Goal: Consume media (video, audio)

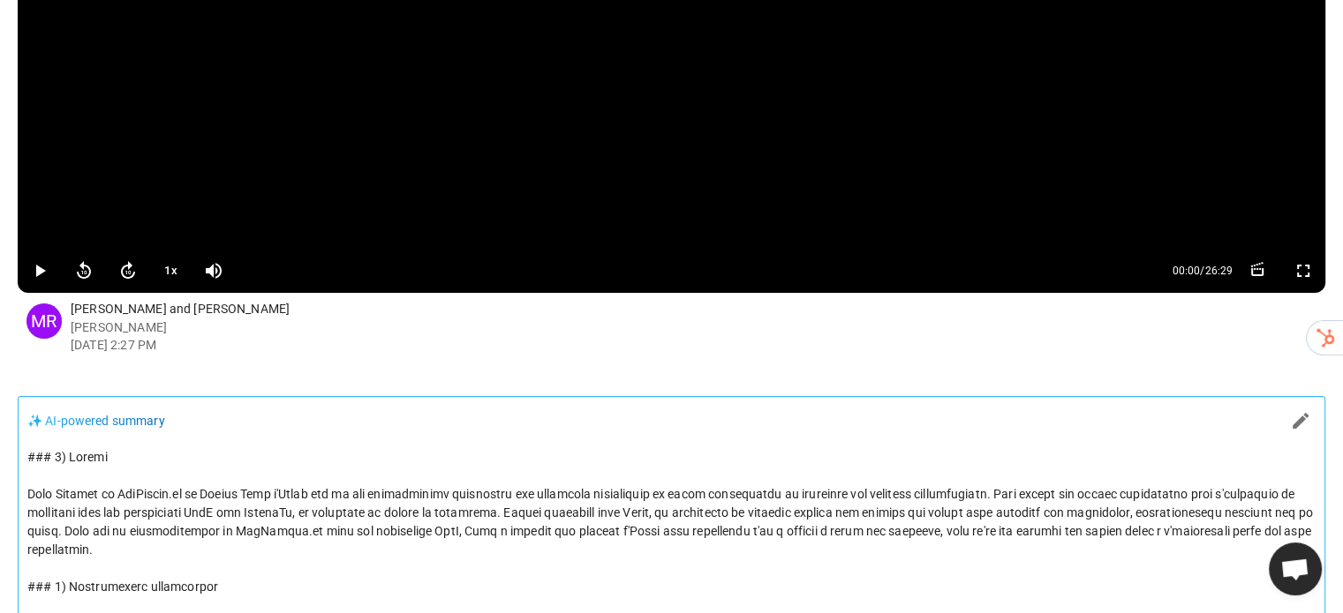
scroll to position [265, 0]
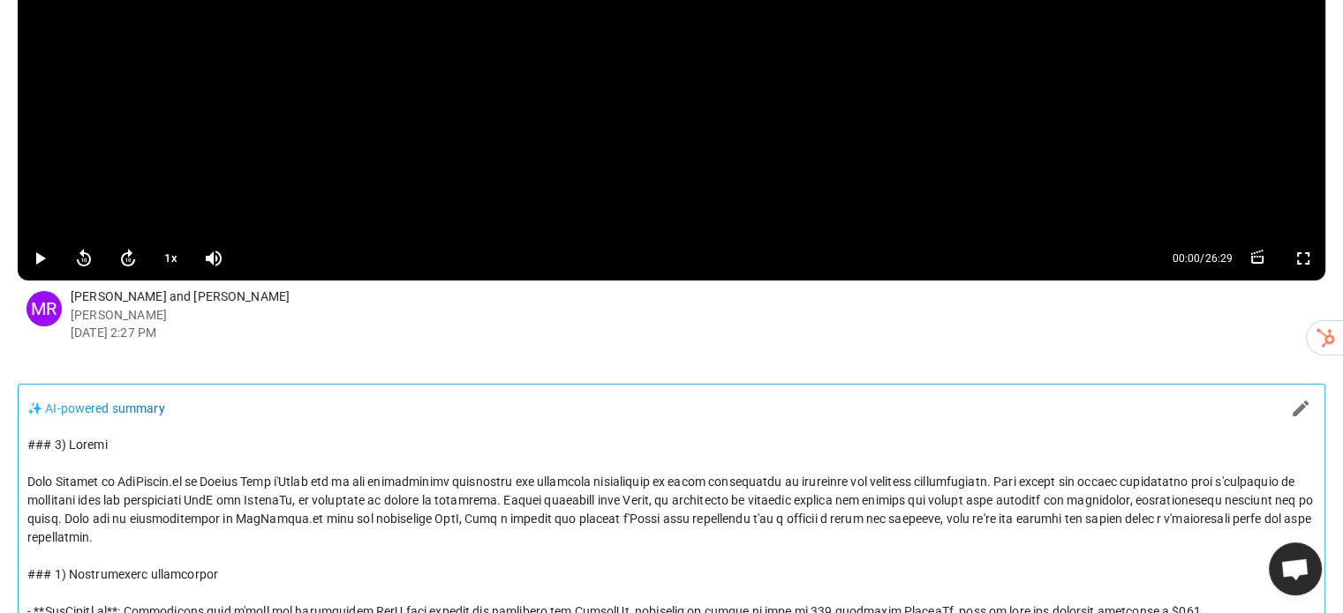
click at [726, 136] on video at bounding box center [671, 15] width 1307 height 441
click at [413, 145] on video at bounding box center [671, 15] width 1307 height 441
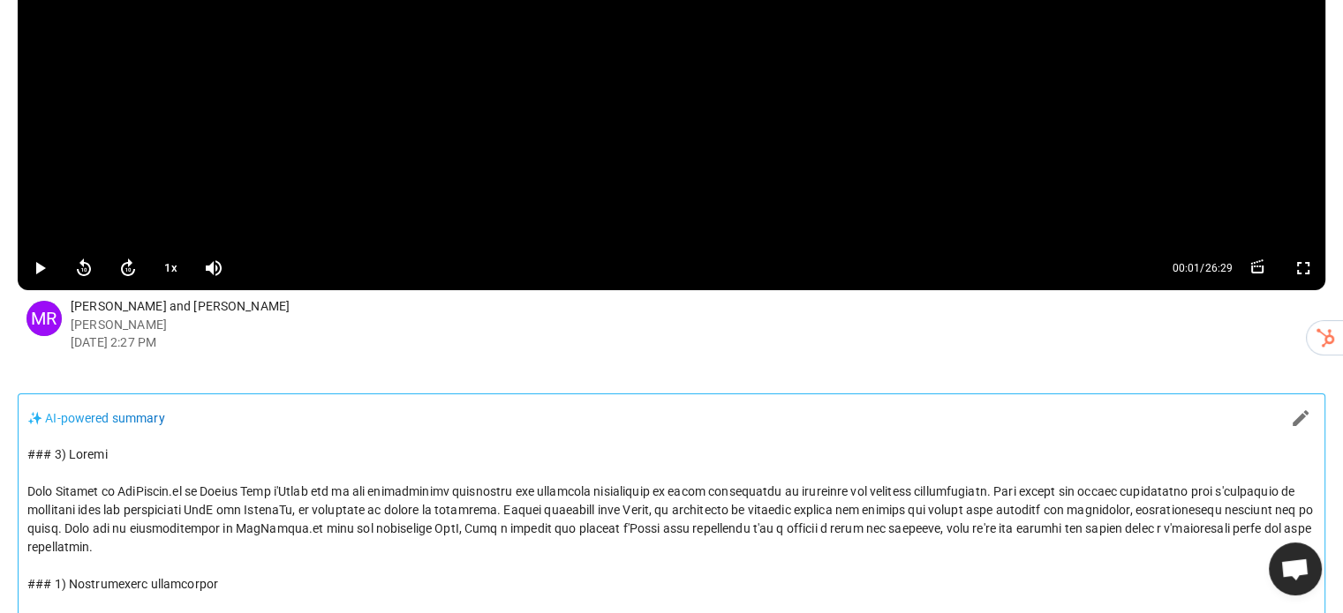
scroll to position [283, 0]
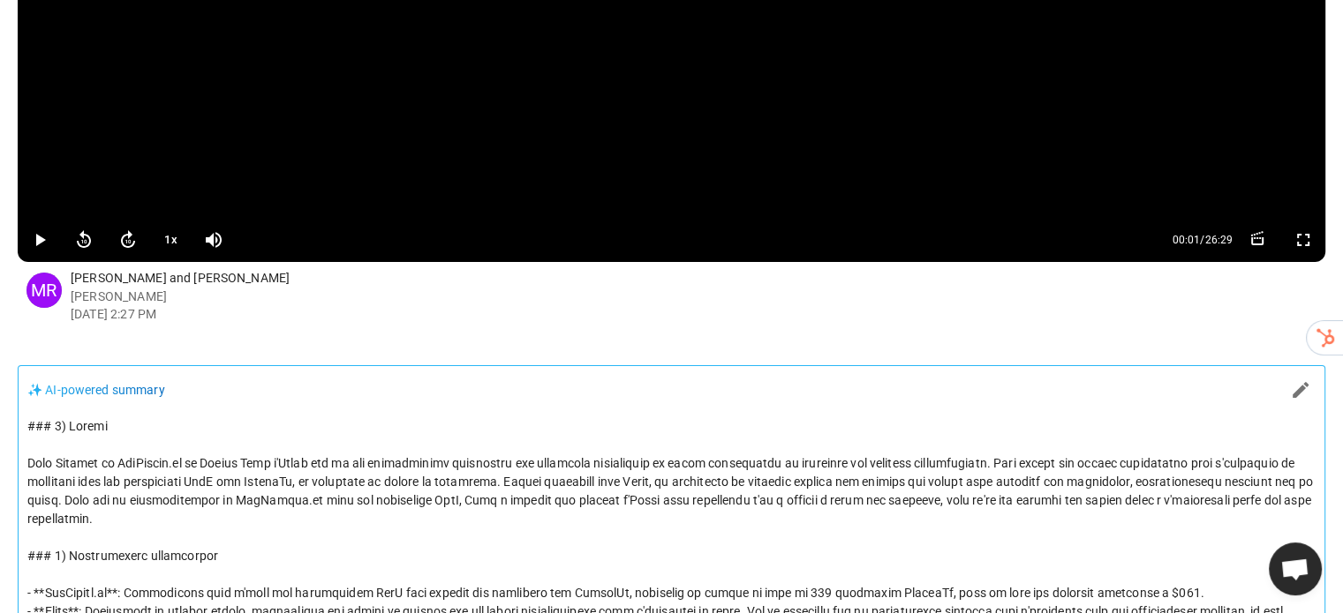
click at [1293, 397] on icon "button" at bounding box center [1300, 390] width 21 height 21
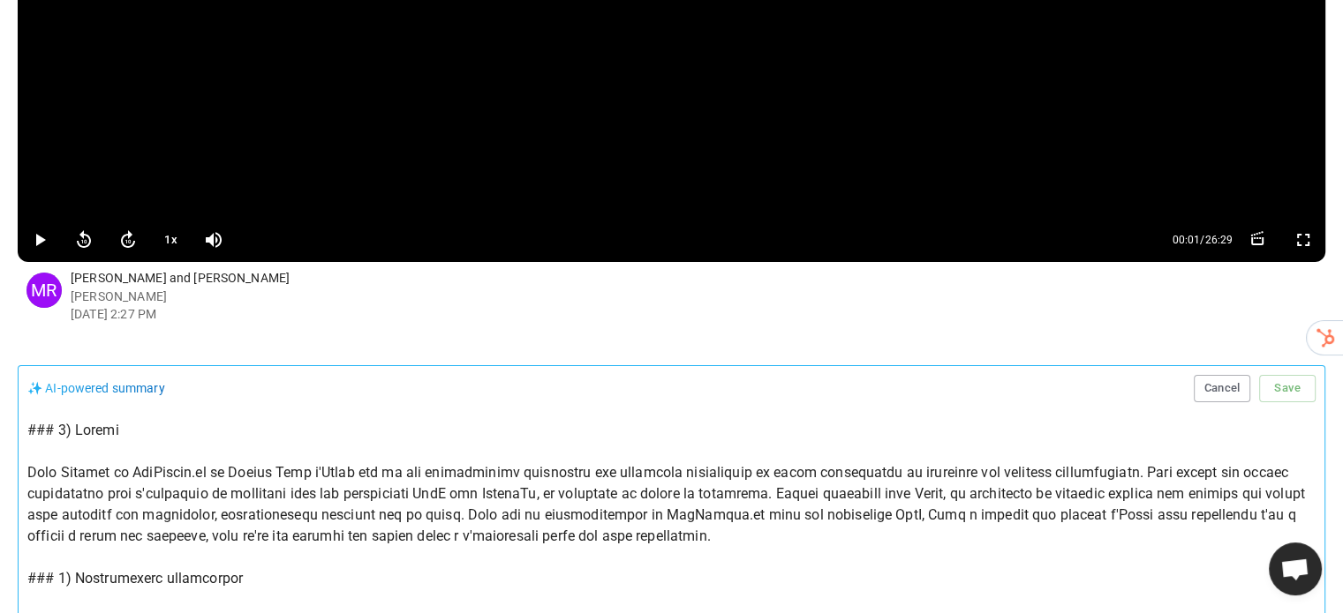
click at [787, 401] on div "✨ AI-powered summary Cancel Save" at bounding box center [671, 388] width 1288 height 27
click at [1217, 391] on button "Cancel" at bounding box center [1221, 388] width 56 height 27
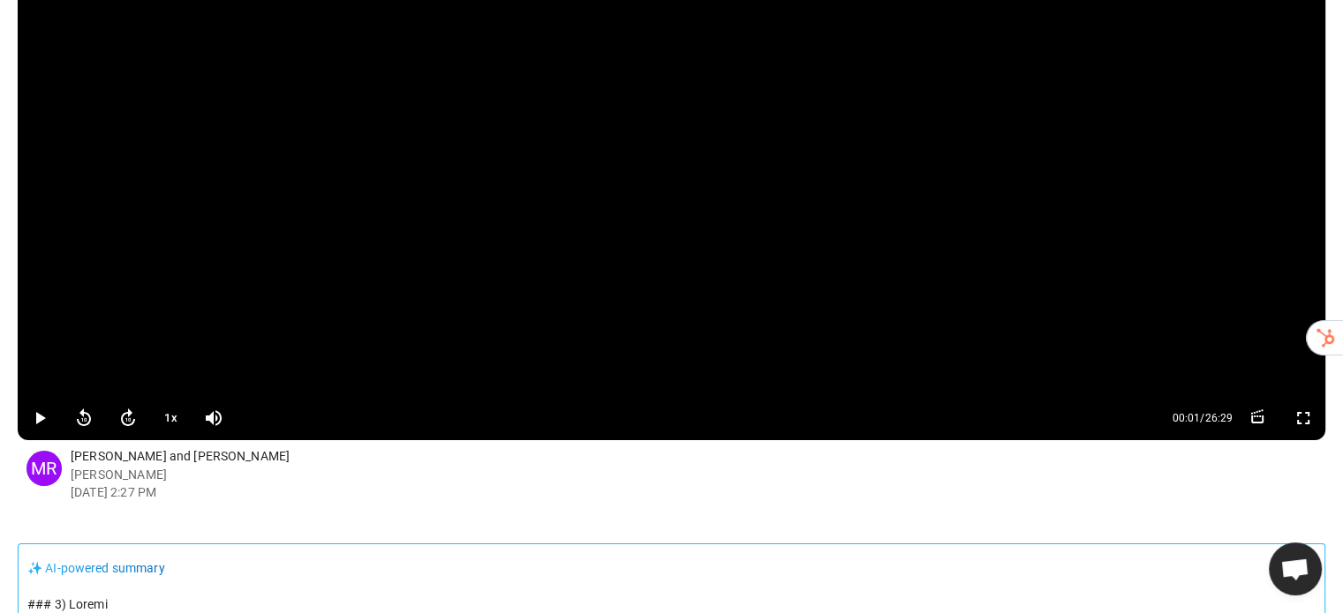
scroll to position [0, 0]
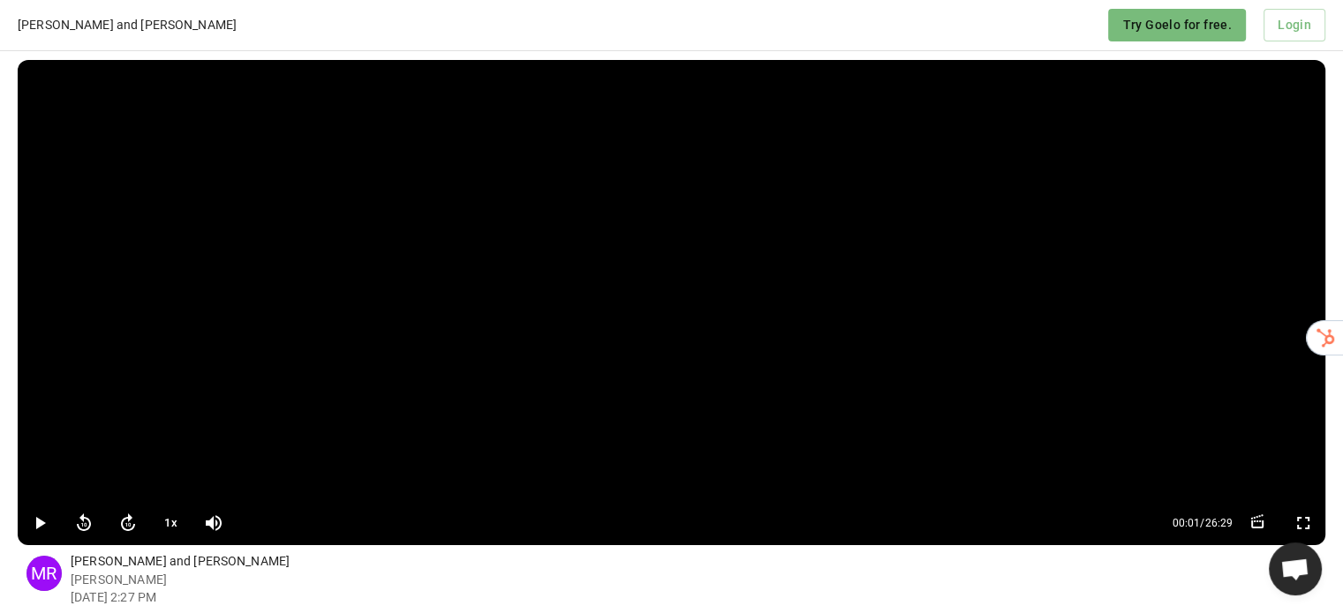
click at [1254, 522] on icon "button" at bounding box center [1256, 522] width 7 height 2
click at [636, 577] on p "Marc Richard Sep 2, 2025 2:27 PM" at bounding box center [698, 588] width 1254 height 35
click at [1172, 527] on button "Cancel" at bounding box center [1176, 522] width 69 height 33
click at [1051, 560] on p "Sanket Lele and Marc Richard" at bounding box center [698, 562] width 1254 height 19
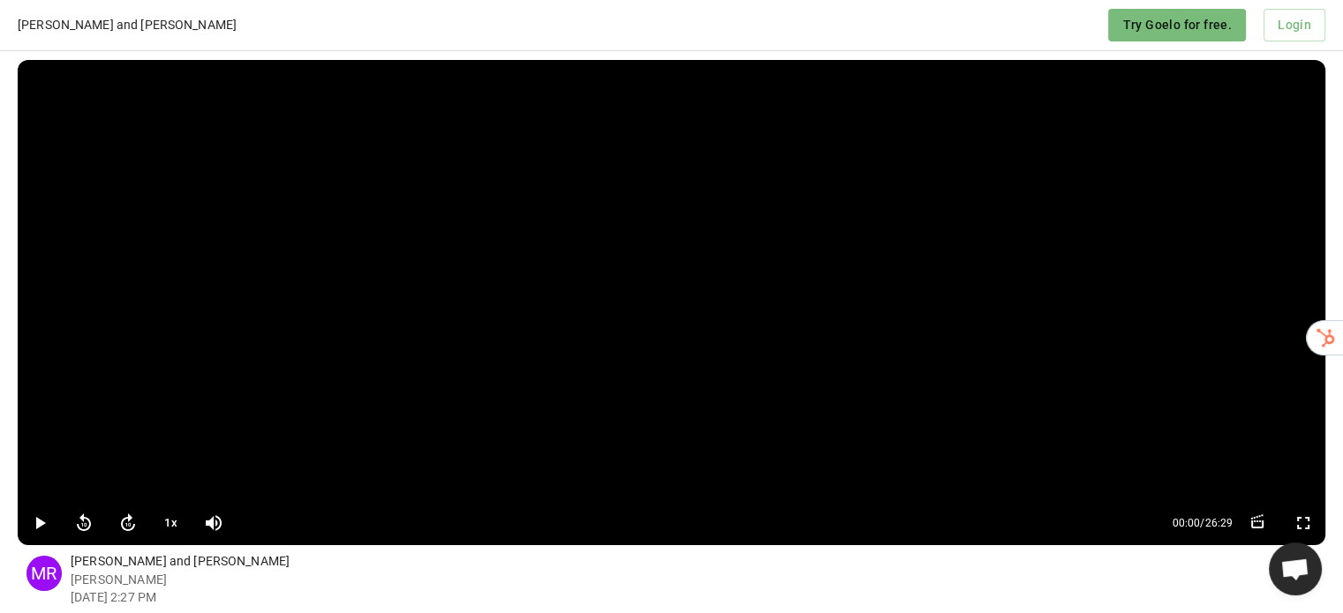
click at [695, 285] on video at bounding box center [671, 280] width 1307 height 441
click at [188, 245] on video at bounding box center [671, 280] width 1307 height 441
click at [384, 266] on video at bounding box center [671, 280] width 1307 height 441
click at [243, 271] on video at bounding box center [671, 280] width 1307 height 441
drag, startPoint x: 387, startPoint y: 246, endPoint x: 278, endPoint y: 582, distance: 352.6
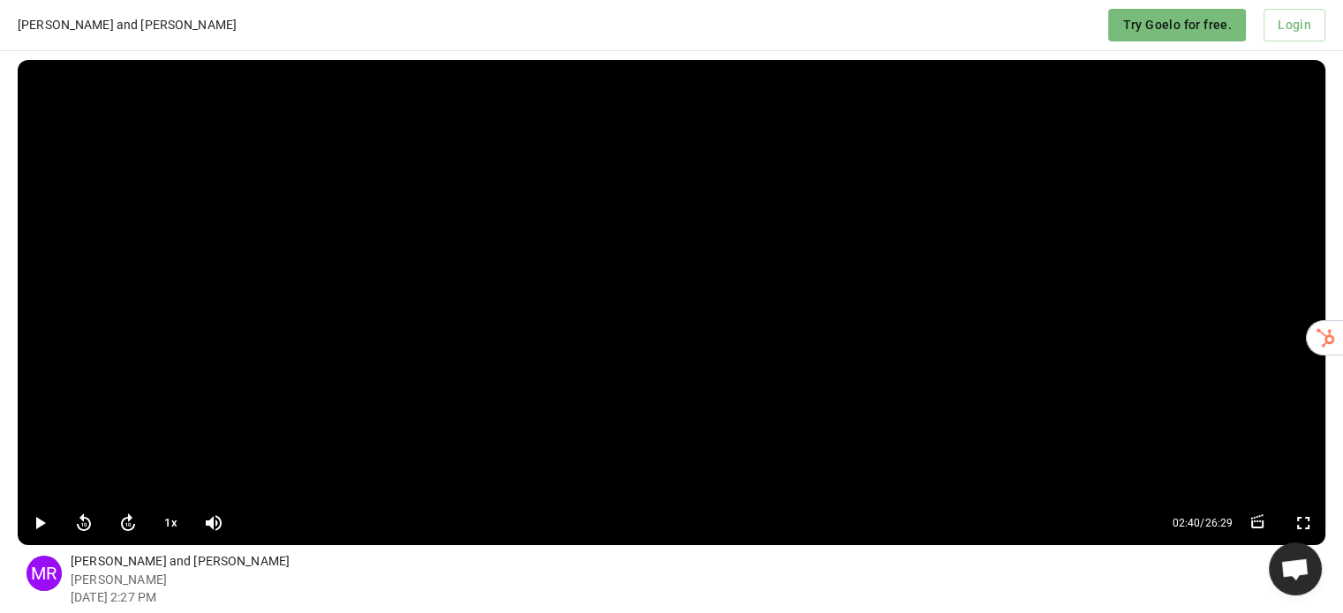
click at [278, 582] on p "Marc Richard Sep 2, 2025 2:27 PM" at bounding box center [698, 588] width 1254 height 35
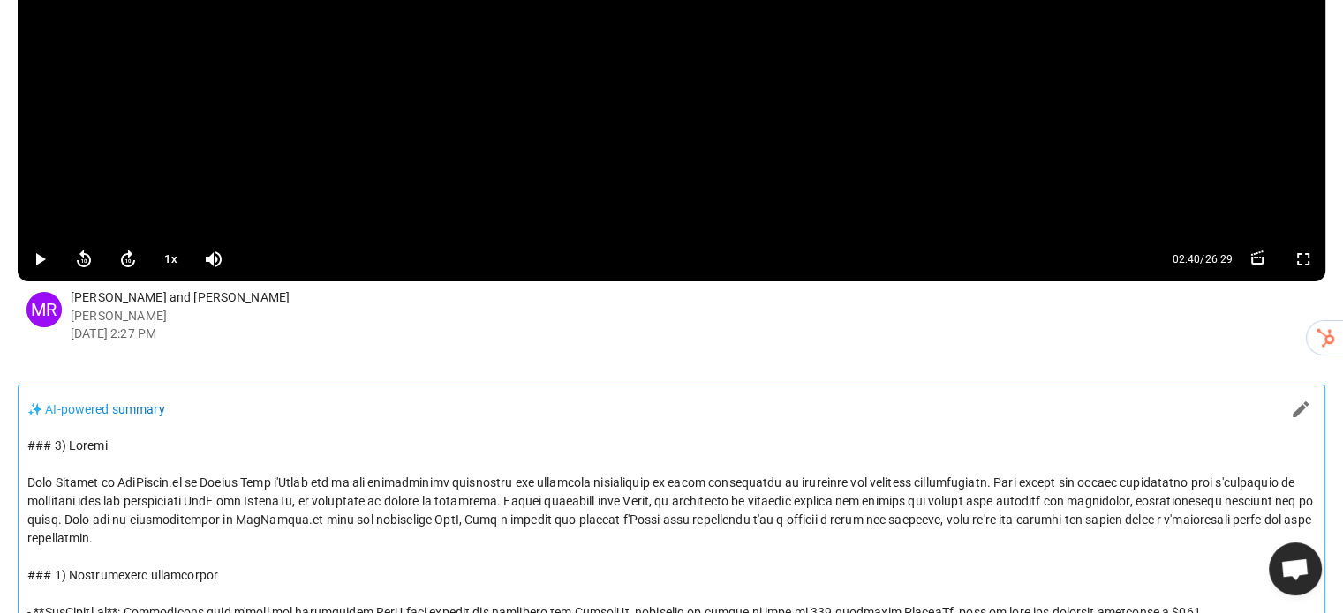
scroll to position [265, 0]
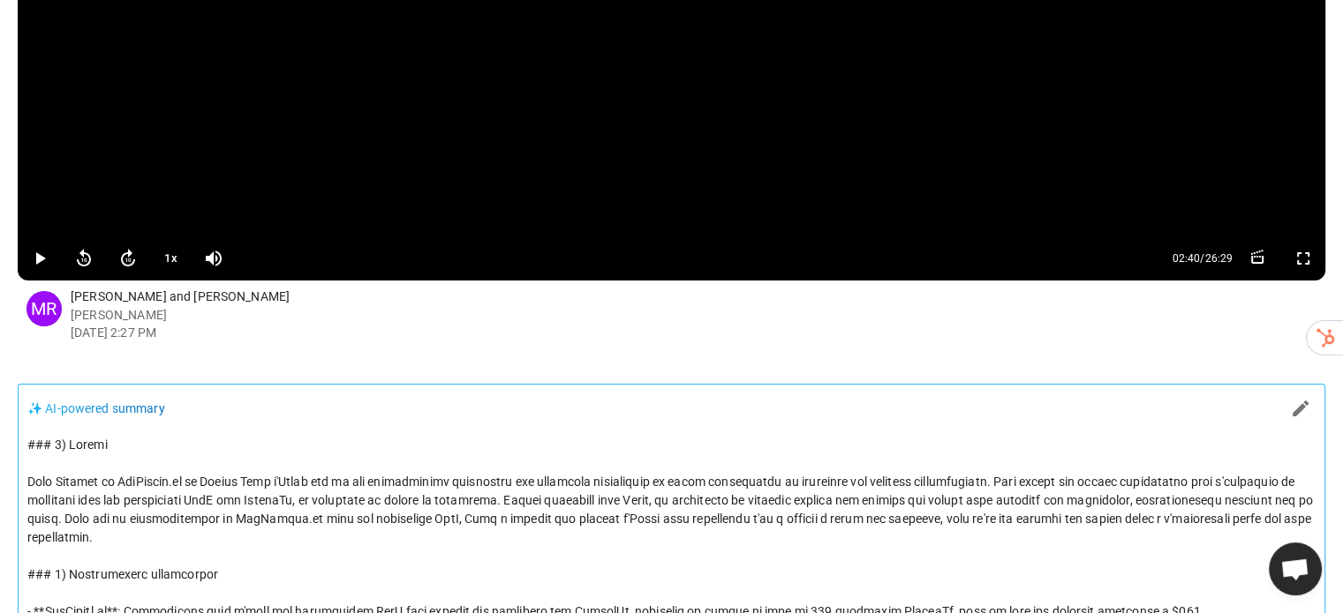
click at [489, 313] on p "Marc Richard Sep 2, 2025 2:27 PM" at bounding box center [698, 323] width 1254 height 35
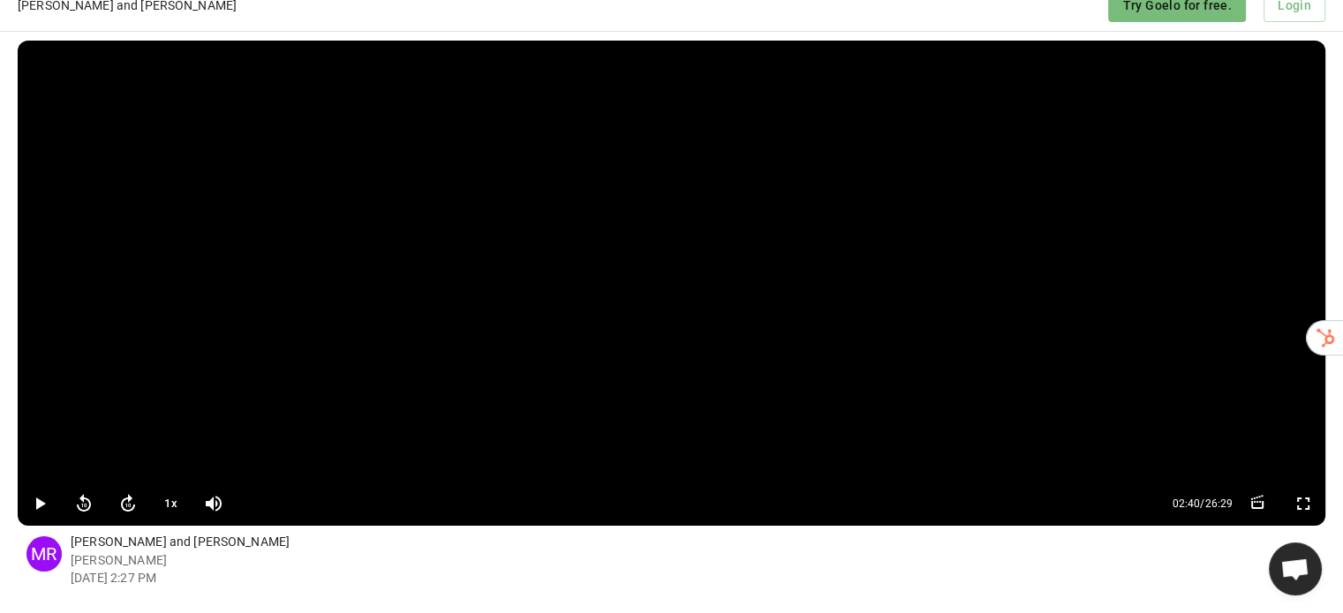
scroll to position [0, 0]
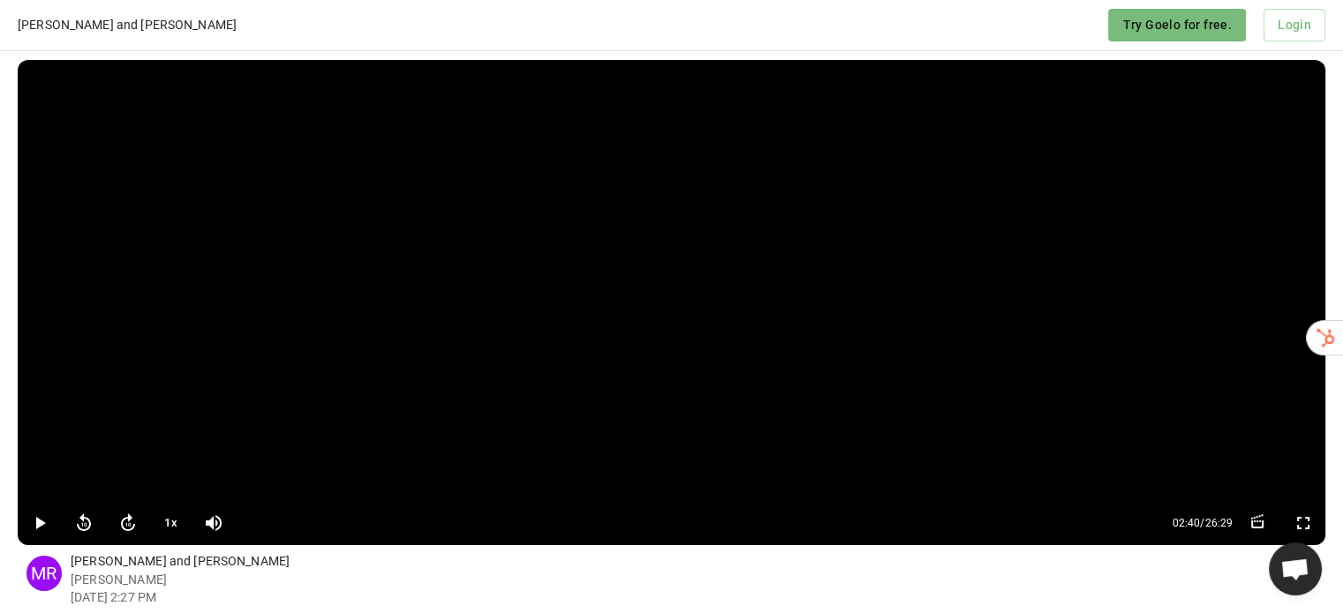
click at [374, 572] on p "Marc Richard Sep 2, 2025 2:27 PM" at bounding box center [698, 588] width 1254 height 35
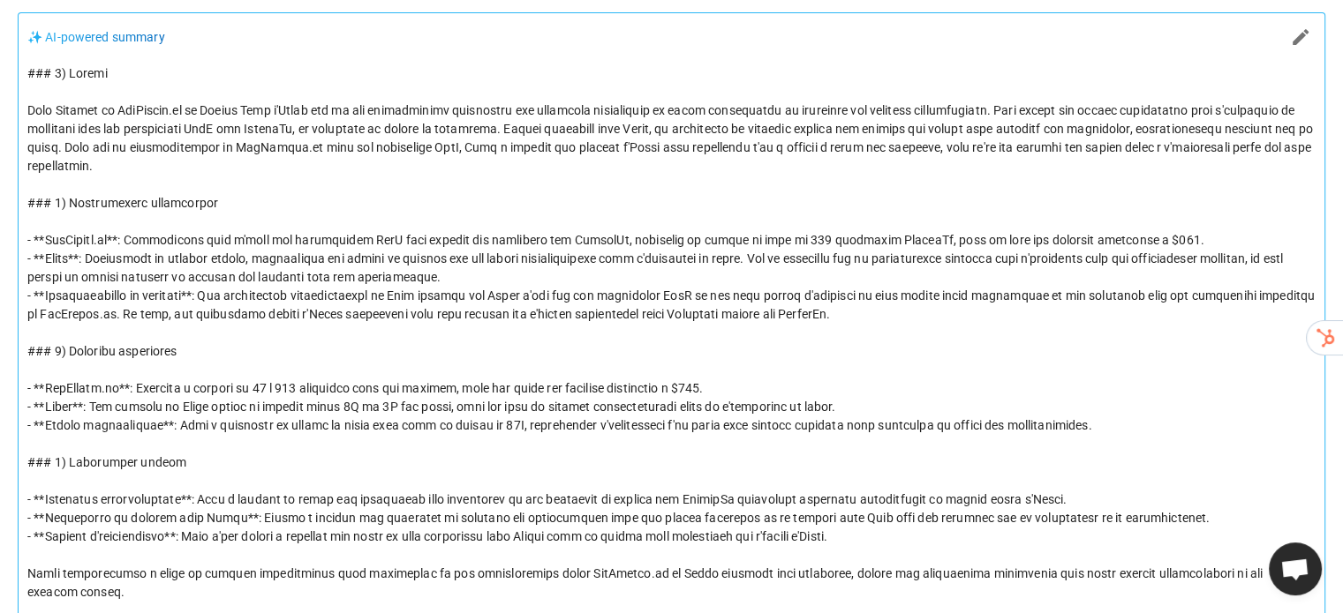
click at [1293, 43] on icon "button" at bounding box center [1300, 37] width 16 height 16
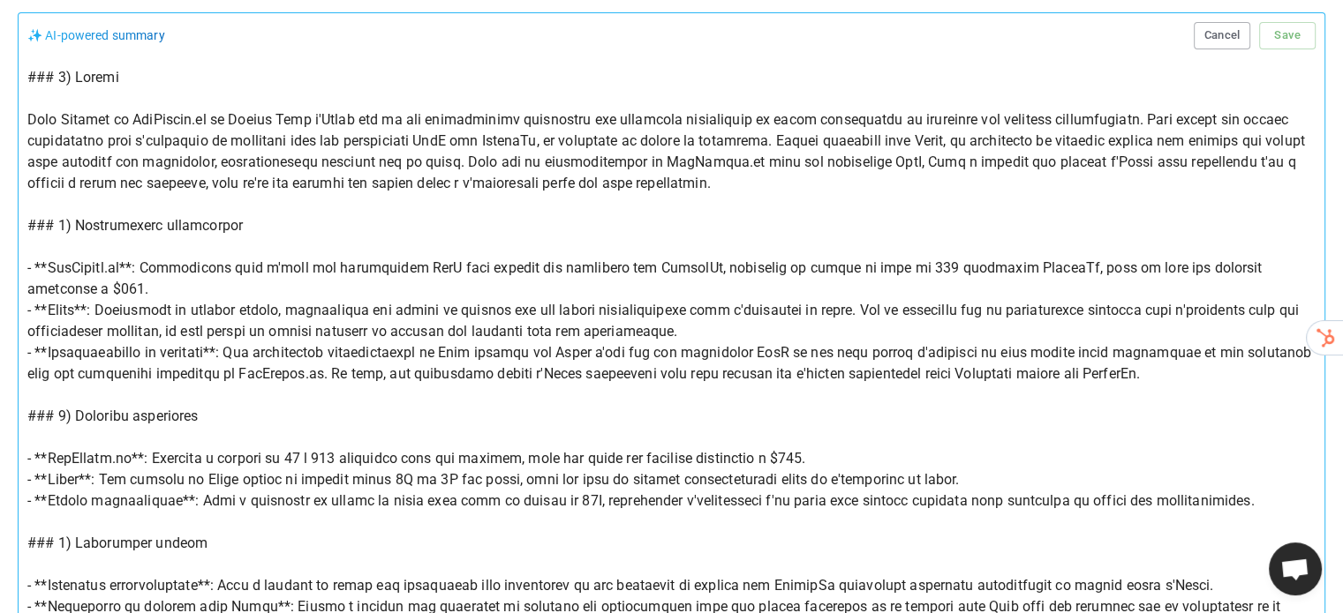
click at [946, 331] on textarea at bounding box center [671, 385] width 1288 height 636
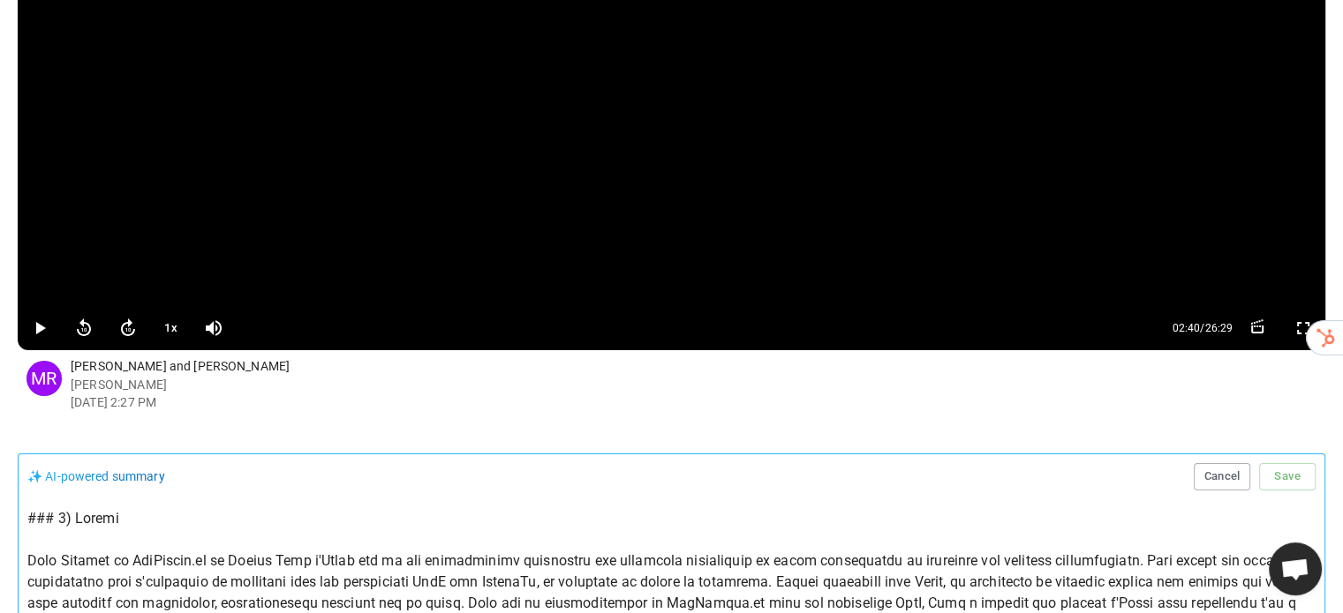
click at [0, 109] on div "1 x 02:40 / 26:29 MR Sanket Lele and Marc Richard Marc Richard Sep 2, 2025 2:27…" at bounding box center [671, 512] width 1343 height 1312
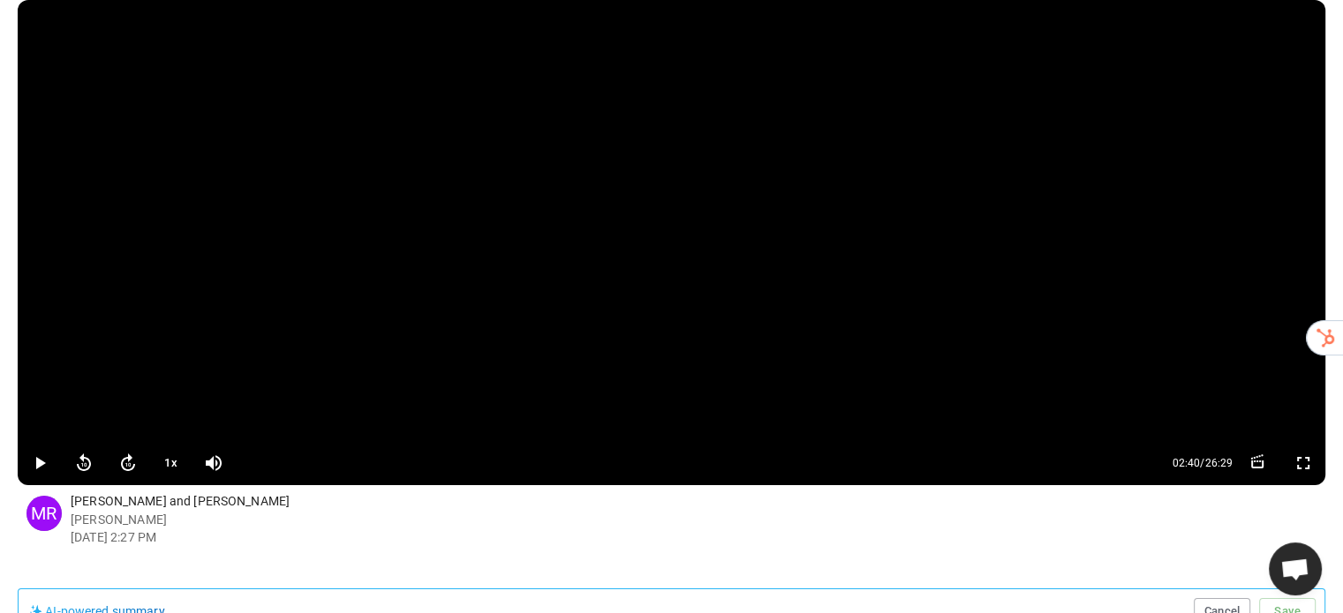
scroll to position [0, 0]
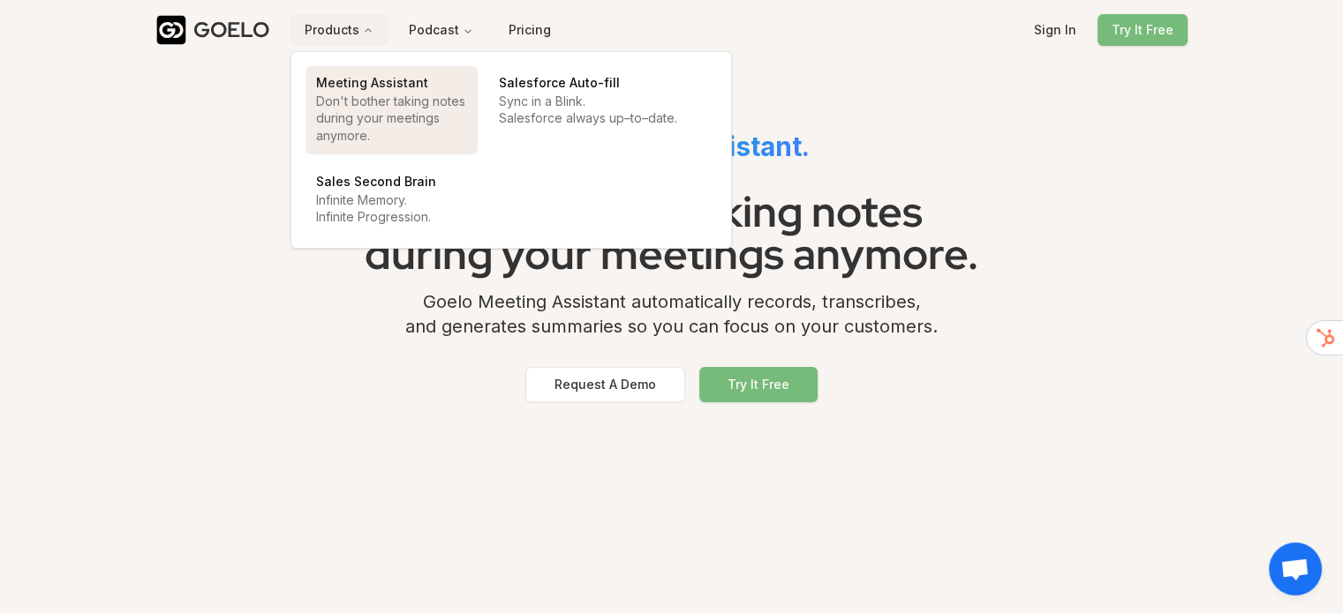
click at [402, 94] on p "Don't bother taking notes during your meetings anymore." at bounding box center [391, 118] width 151 height 51
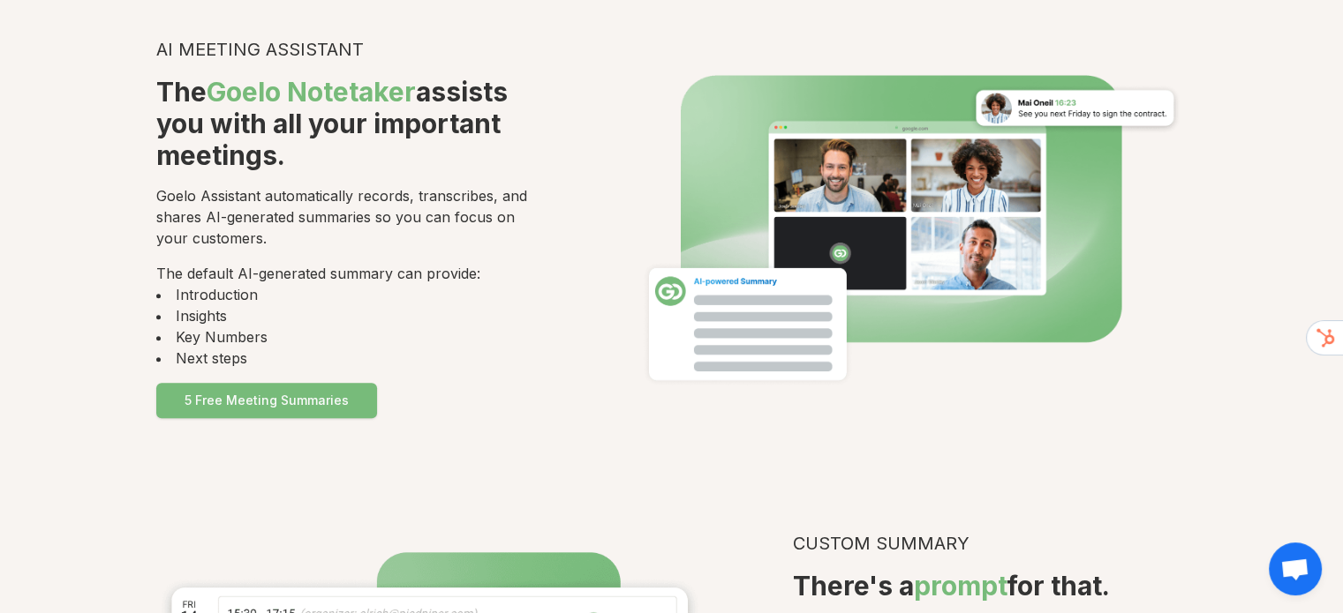
scroll to position [1726, 0]
